Goal: Task Accomplishment & Management: Manage account settings

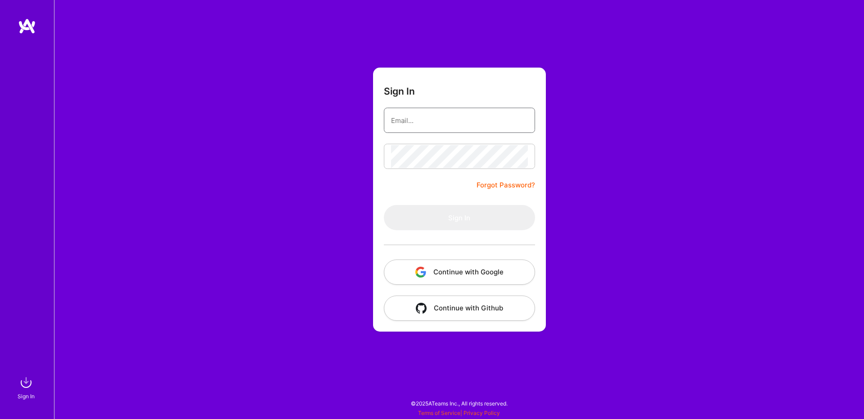
click at [478, 122] on input "email" at bounding box center [459, 120] width 137 height 23
type input "[PERSON_NAME][EMAIL_ADDRESS][PERSON_NAME][DOMAIN_NAME]"
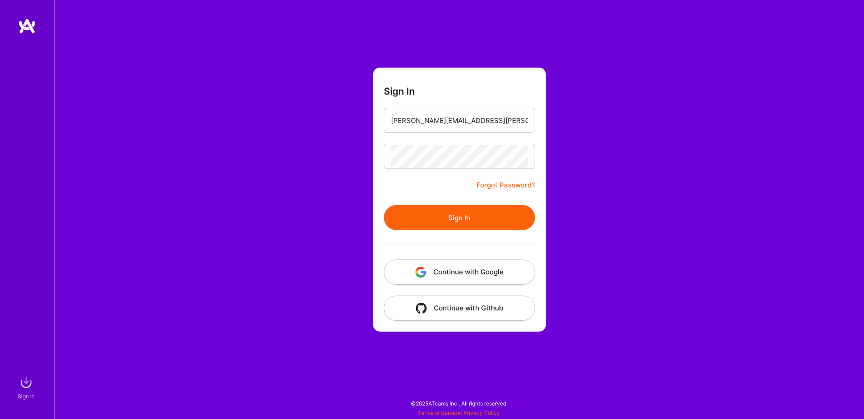
click at [517, 233] on div at bounding box center [459, 244] width 151 height 29
click at [511, 217] on button "Sign In" at bounding box center [459, 217] width 151 height 25
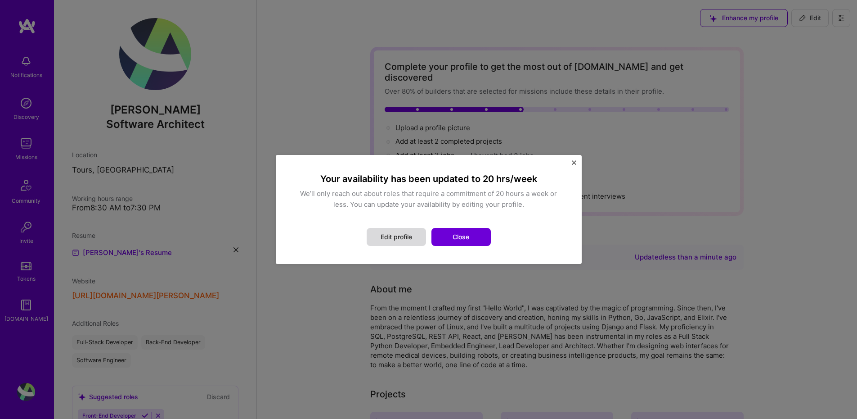
click at [397, 238] on button "Edit profile" at bounding box center [396, 237] width 59 height 18
select select "US"
select select "Right Now"
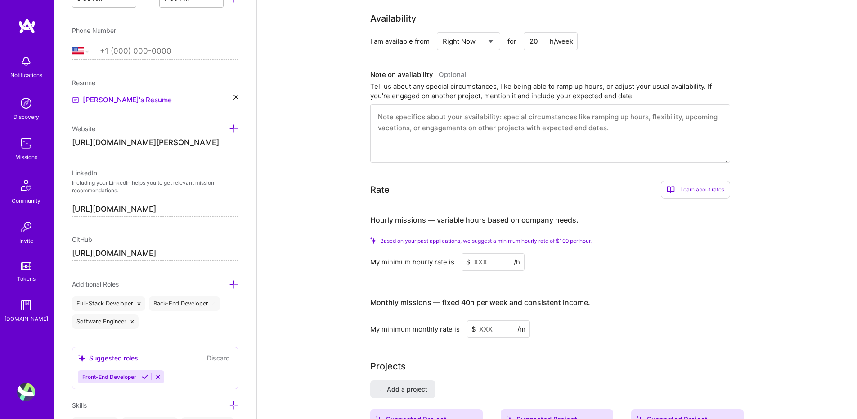
scroll to position [416, 0]
click at [626, 128] on textarea at bounding box center [550, 132] width 360 height 59
click at [600, 116] on textarea at bounding box center [550, 132] width 360 height 59
click at [574, 117] on textarea at bounding box center [550, 132] width 360 height 59
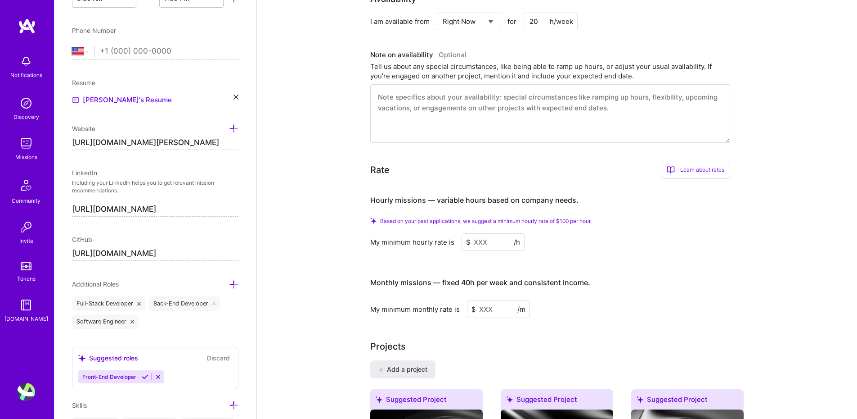
scroll to position [453, 0]
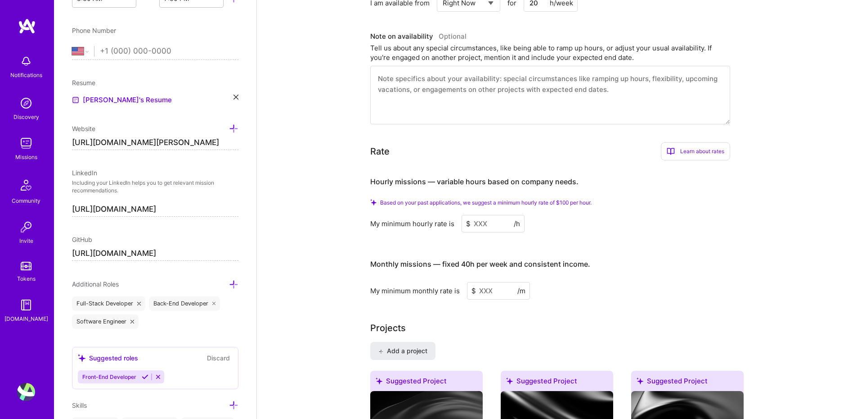
click at [479, 215] on input at bounding box center [493, 224] width 63 height 18
click at [497, 215] on input at bounding box center [493, 224] width 63 height 18
type input "1"
click at [492, 215] on input at bounding box center [493, 224] width 63 height 18
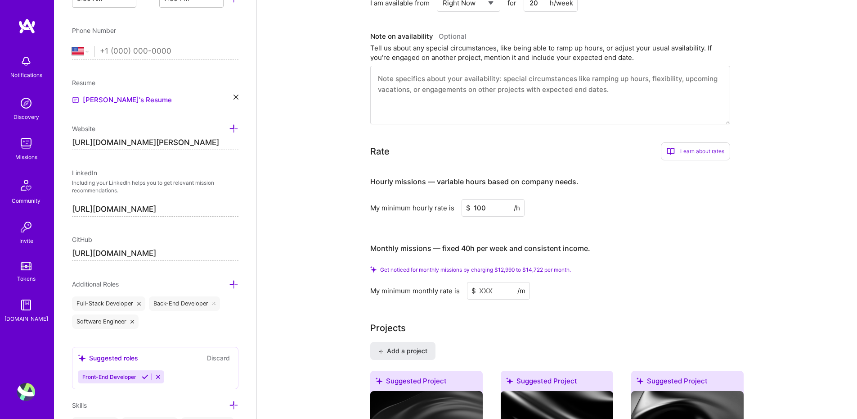
type input "100"
click at [585, 215] on div "Hourly missions — variable hours based on company needs. My minimum hourly rate…" at bounding box center [550, 232] width 360 height 131
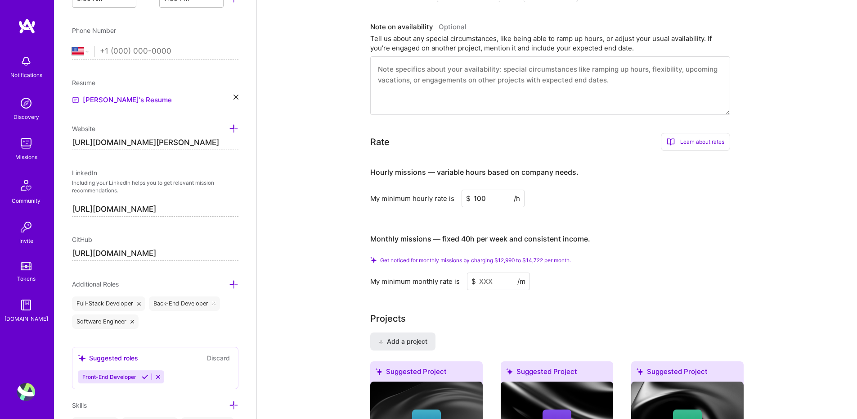
scroll to position [477, 0]
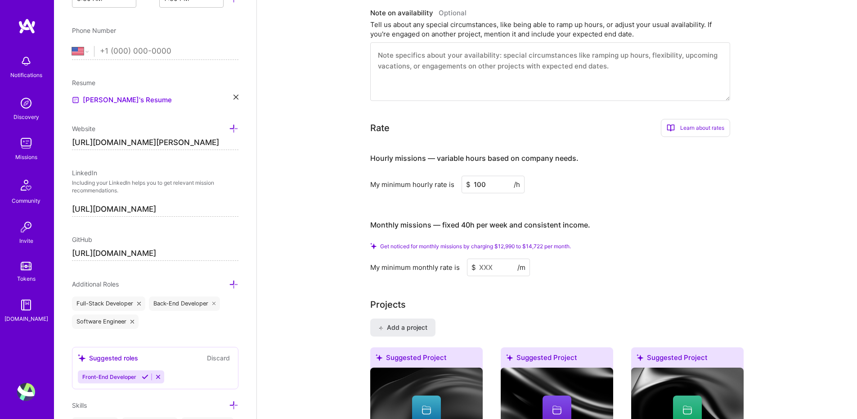
click at [495, 258] on input at bounding box center [498, 267] width 63 height 18
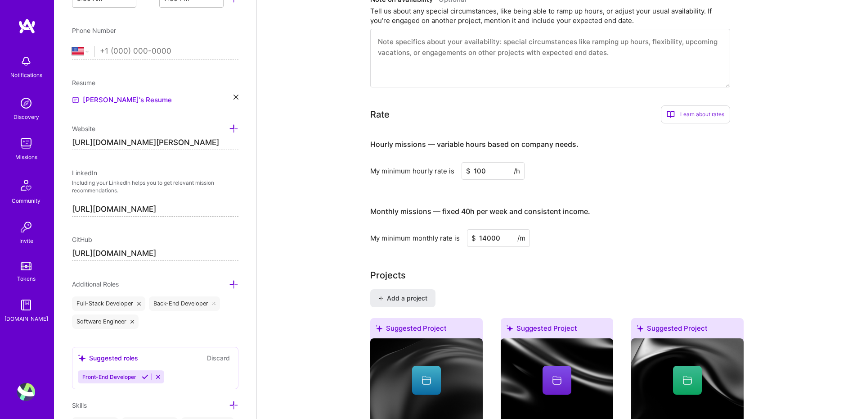
type input "14000"
click at [486, 162] on input "100" at bounding box center [493, 171] width 63 height 18
click at [487, 229] on input "14000" at bounding box center [498, 238] width 63 height 18
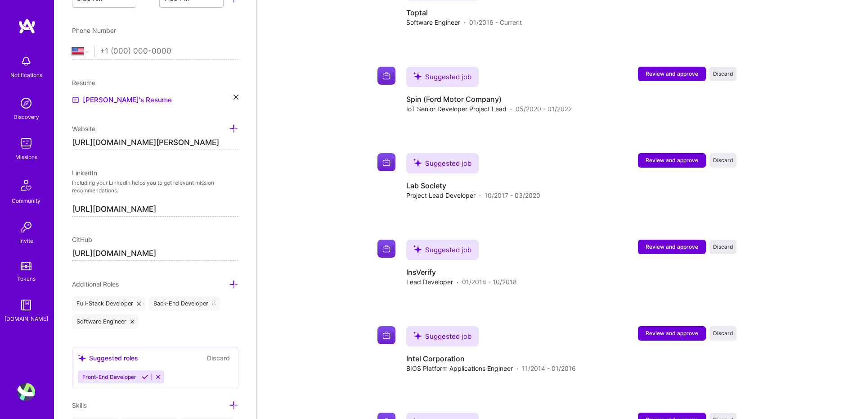
scroll to position [1485, 0]
